Goal: Find specific page/section

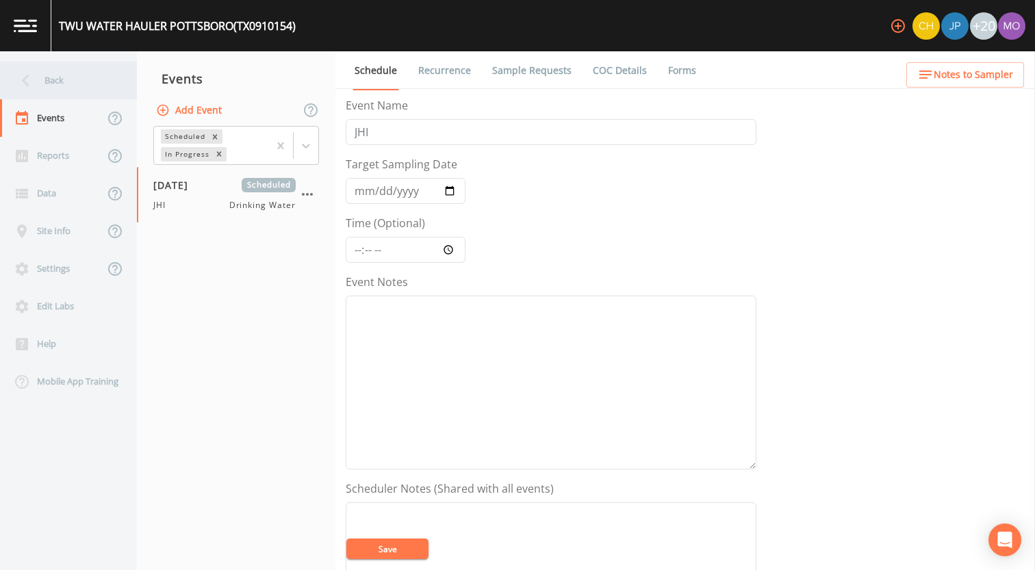
click at [90, 85] on div "Back" at bounding box center [61, 81] width 123 height 38
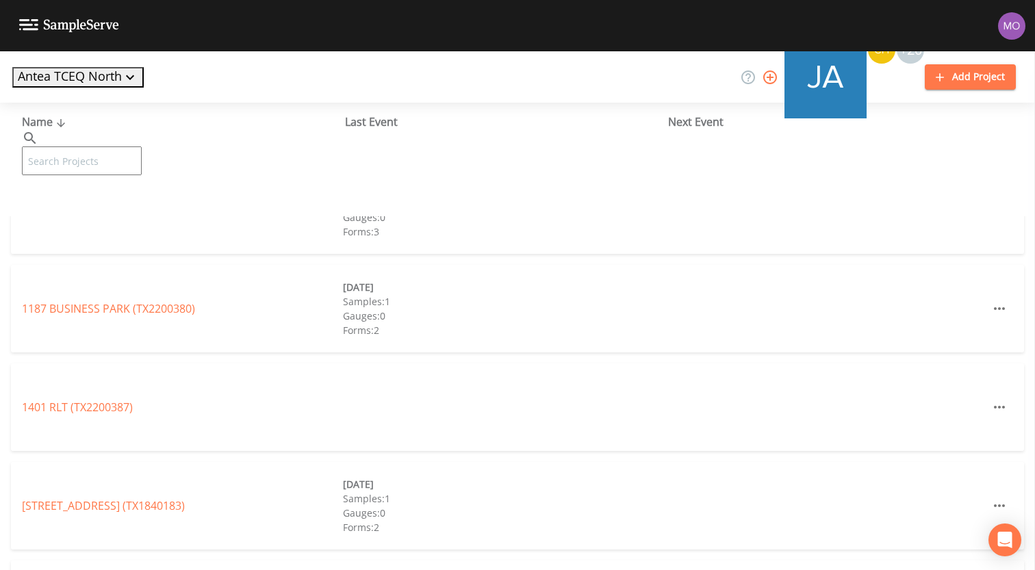
click at [142, 149] on input "text" at bounding box center [82, 160] width 120 height 29
paste input "TX0320011"
type input "TX0320011"
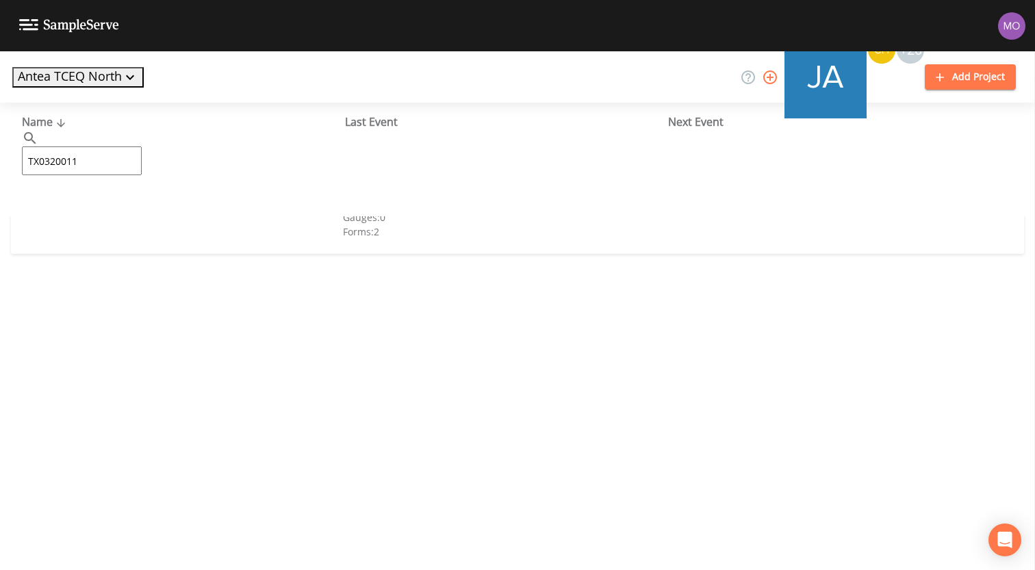
click at [133, 207] on link "[PERSON_NAME] WSC (TX0320011)" at bounding box center [110, 210] width 176 height 15
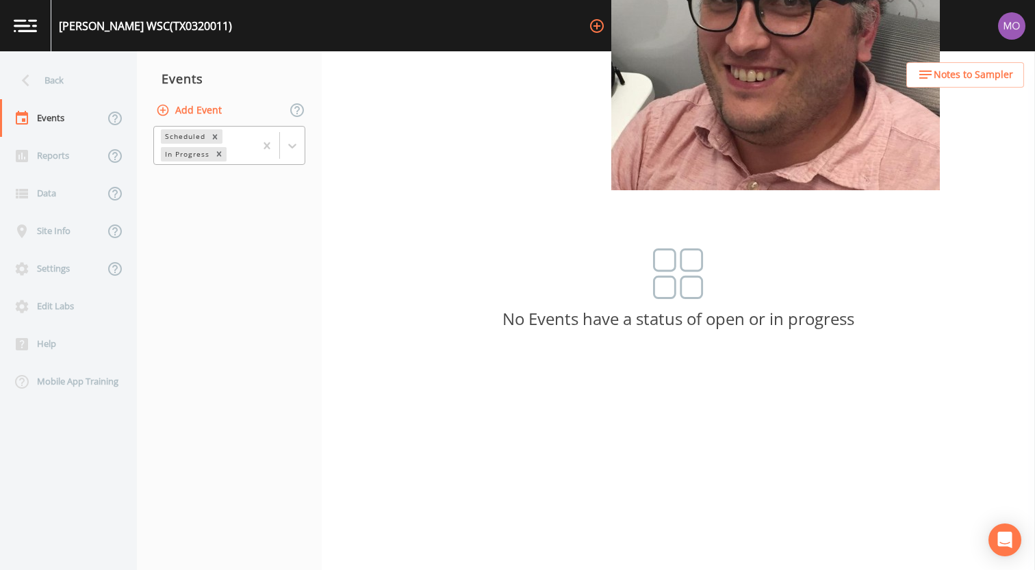
click at [195, 157] on div "In Progress" at bounding box center [186, 154] width 51 height 14
click at [207, 173] on div "Completed" at bounding box center [229, 166] width 152 height 12
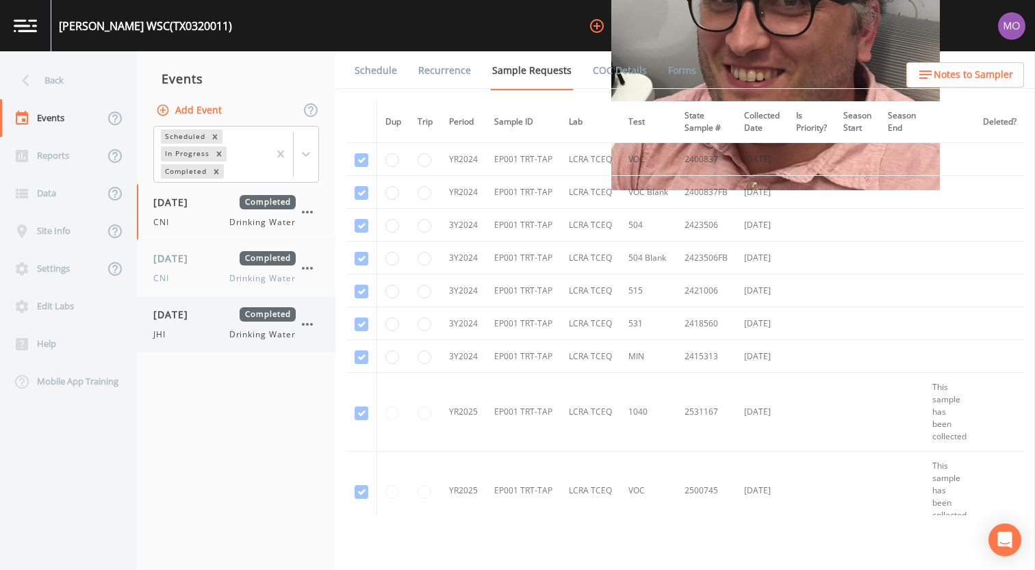
click at [181, 318] on span "[DATE]" at bounding box center [175, 314] width 44 height 14
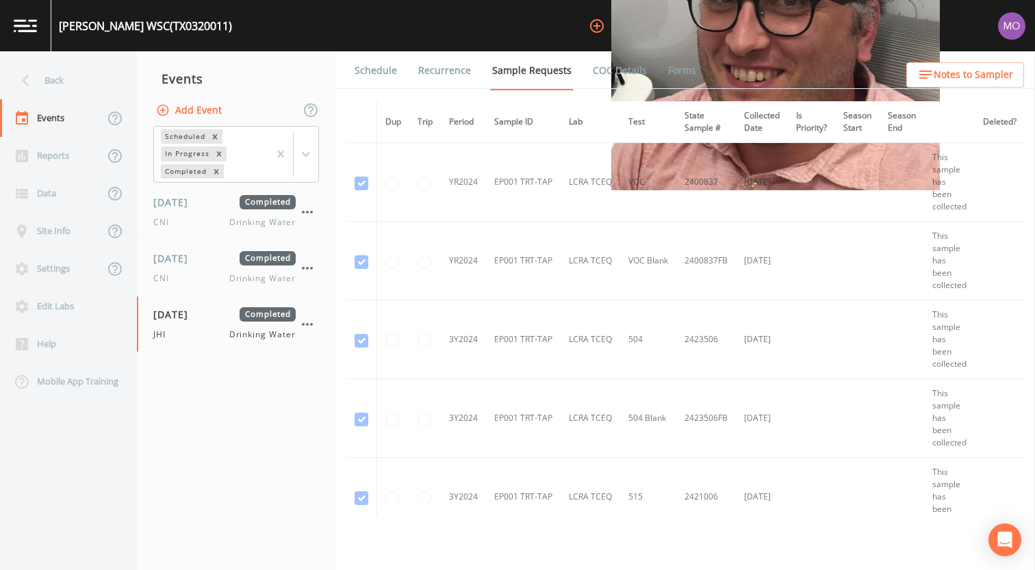
click at [670, 72] on link "Forms" at bounding box center [682, 70] width 32 height 38
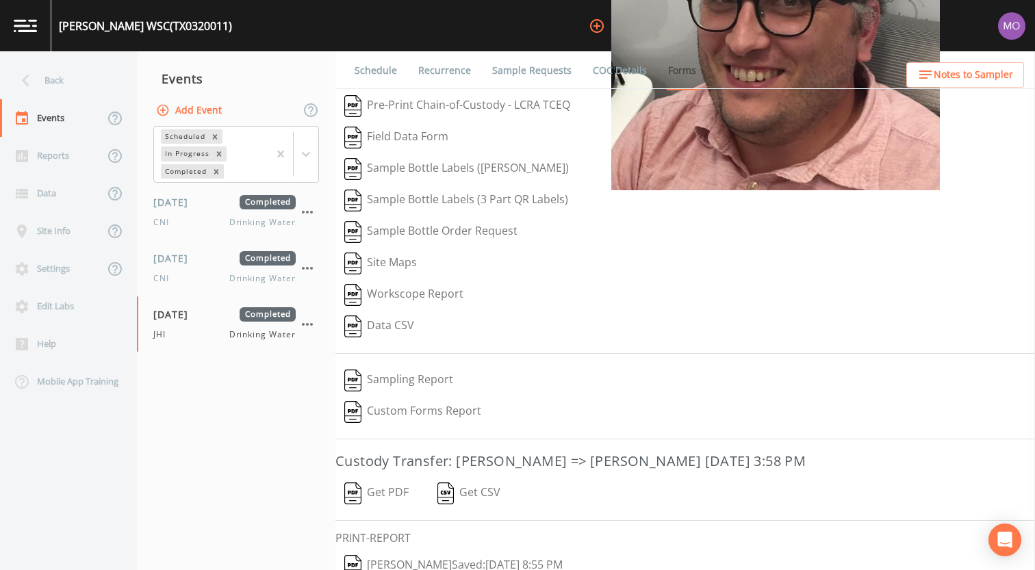
scroll to position [58, 0]
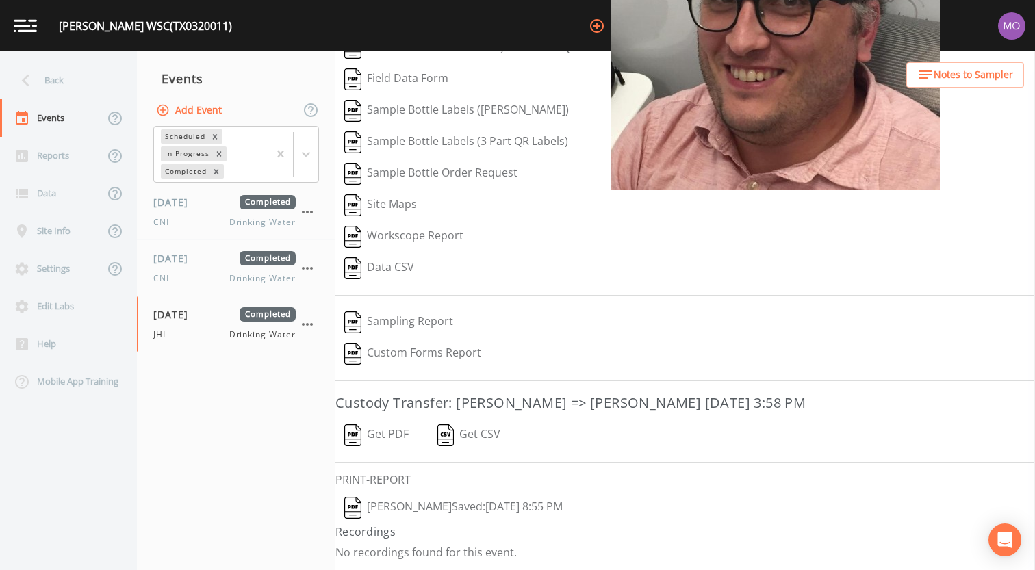
click at [358, 511] on img "button" at bounding box center [352, 508] width 17 height 22
